Goal: Transaction & Acquisition: Purchase product/service

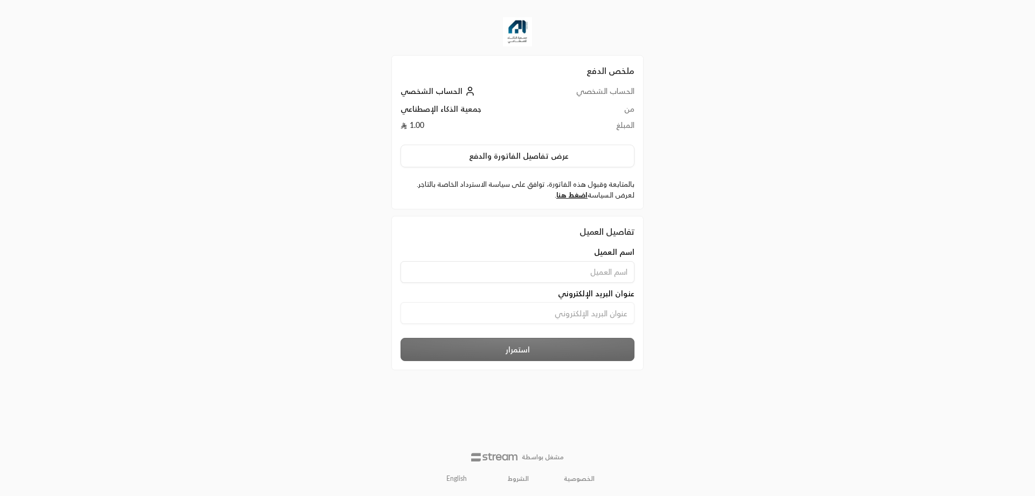
click at [587, 278] on input at bounding box center [518, 272] width 234 height 22
type input "ahmedelmallah"
click at [543, 305] on input at bounding box center [518, 313] width 234 height 22
type input "ahme"
